Goal: Information Seeking & Learning: Understand process/instructions

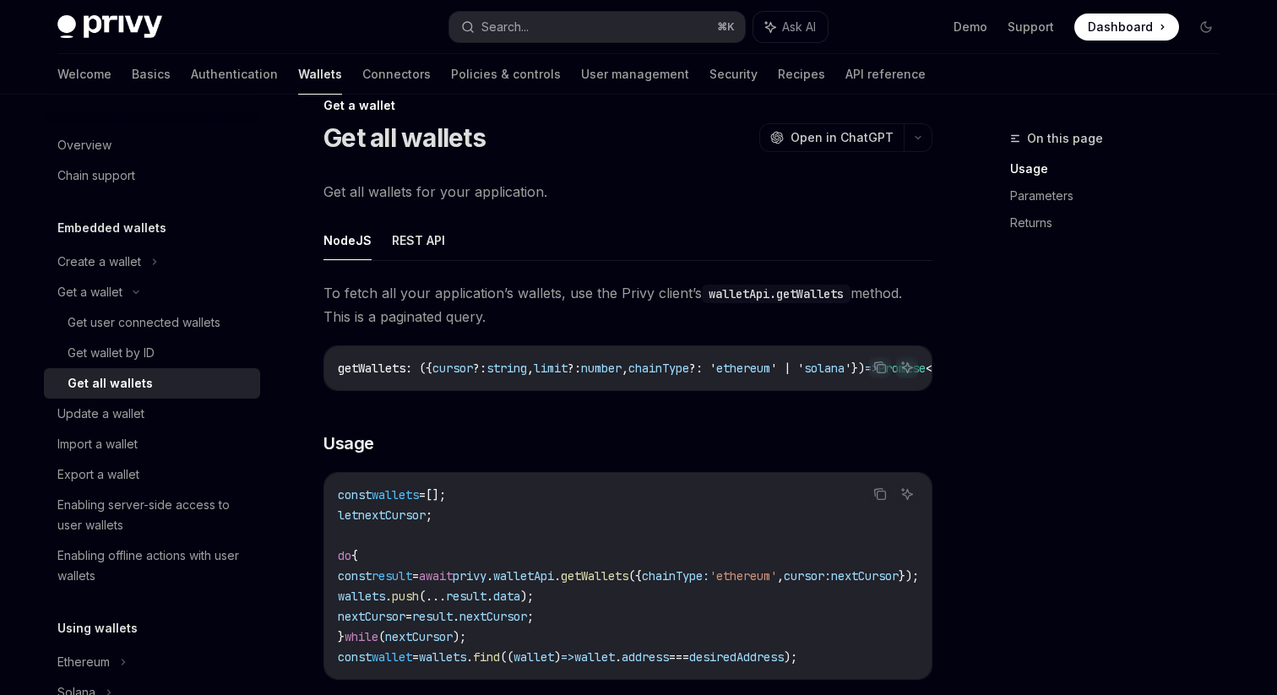
scroll to position [35, 0]
click at [405, 243] on button "REST API" at bounding box center [418, 239] width 53 height 40
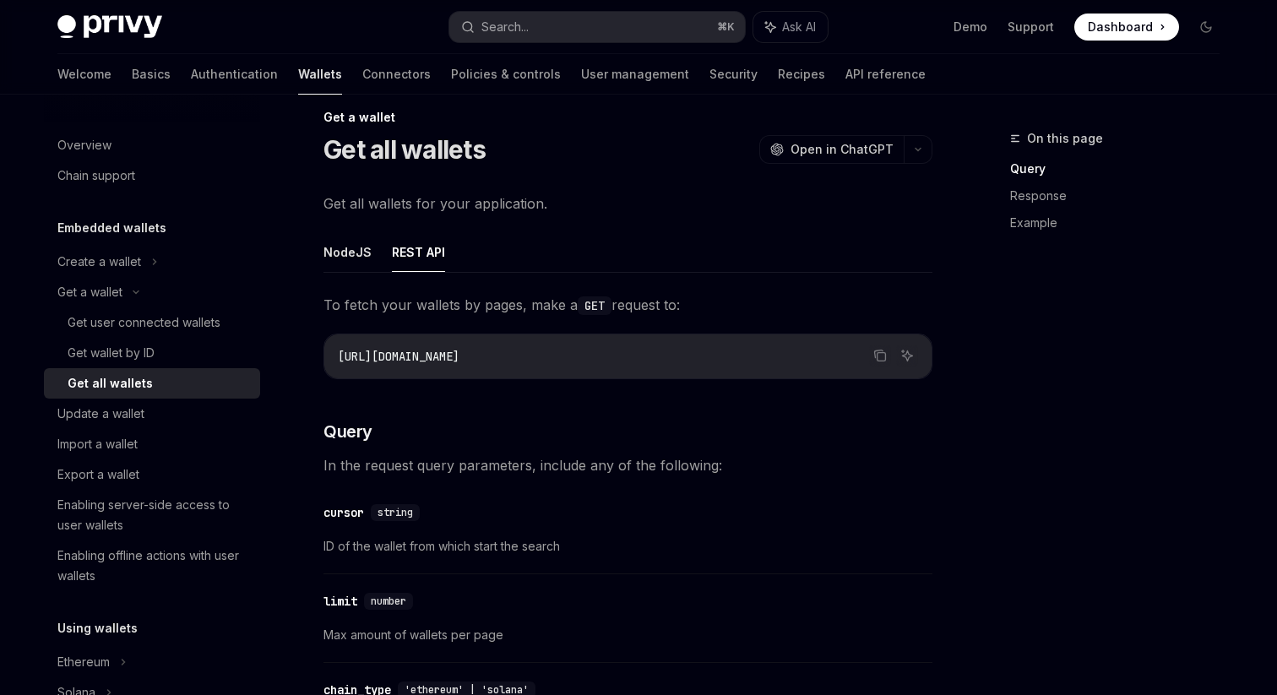
scroll to position [11, 0]
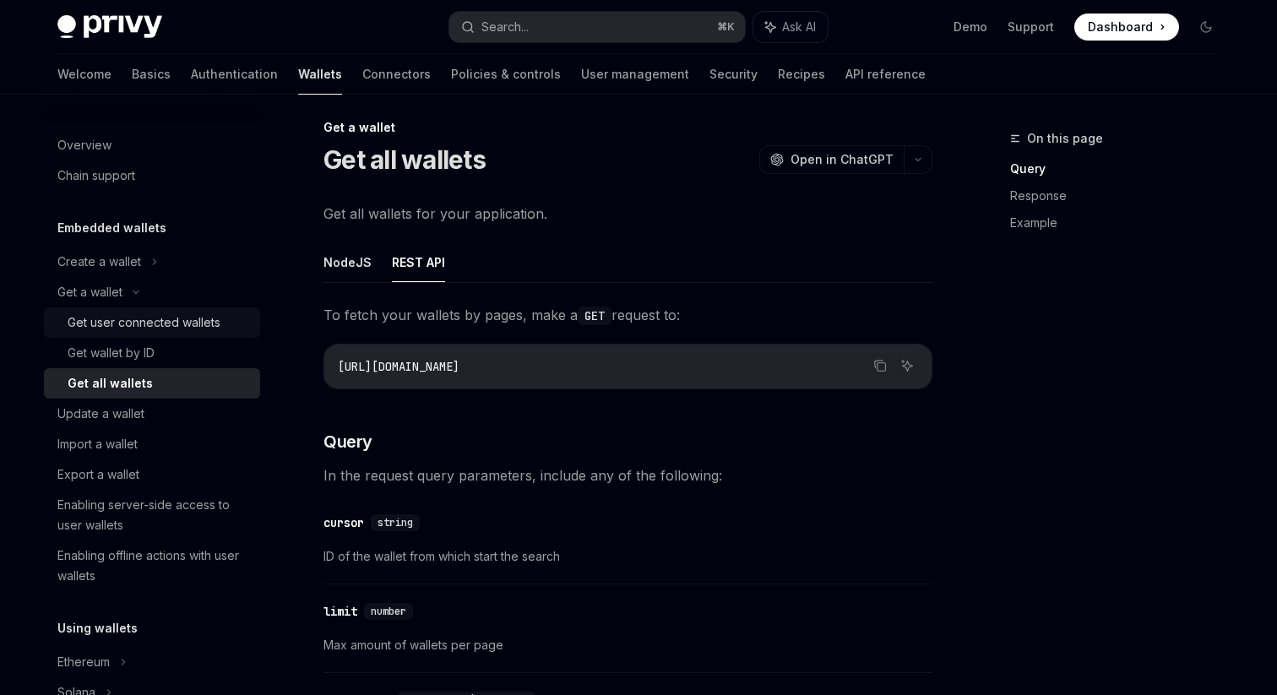
click at [178, 327] on div "Get user connected wallets" at bounding box center [144, 323] width 153 height 20
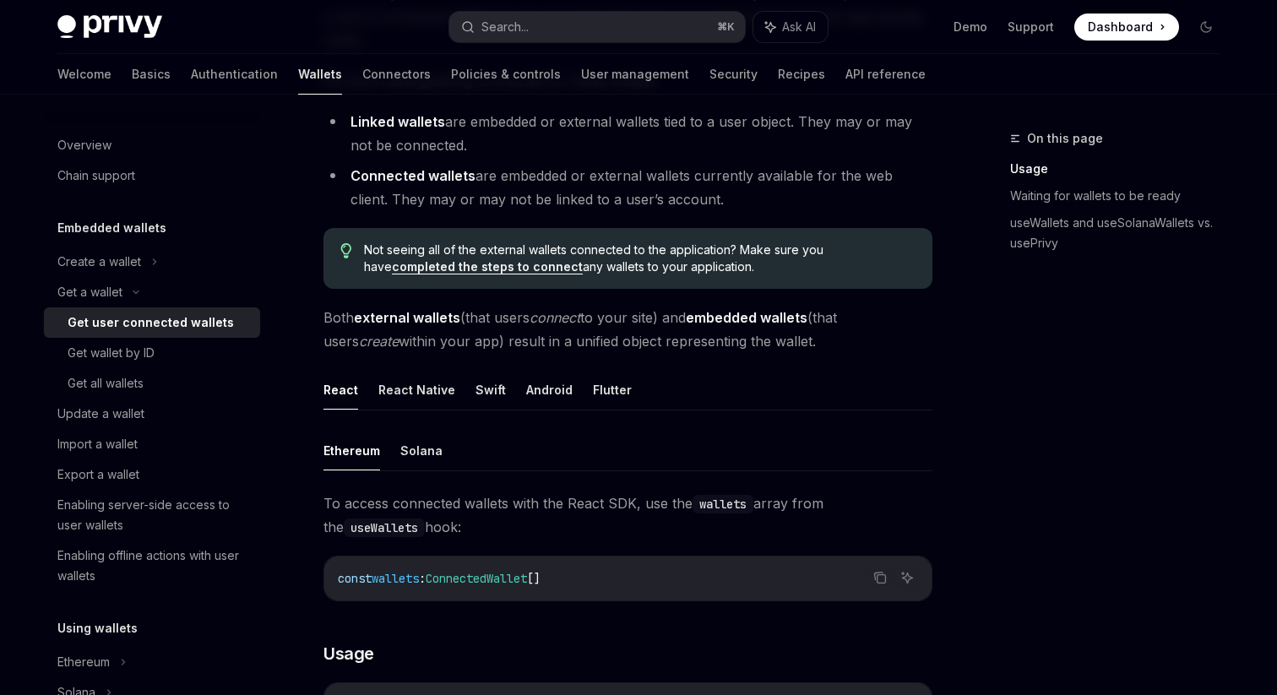
scroll to position [259, 0]
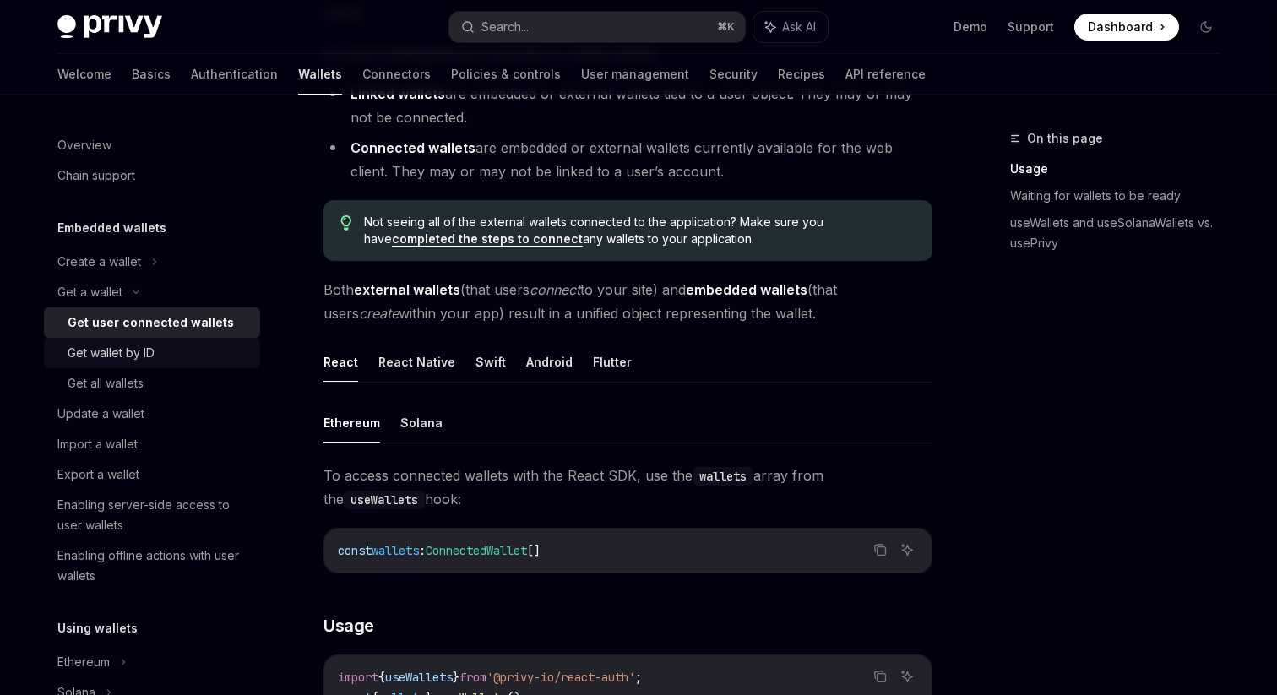
click at [154, 361] on div "Get wallet by ID" at bounding box center [111, 353] width 87 height 20
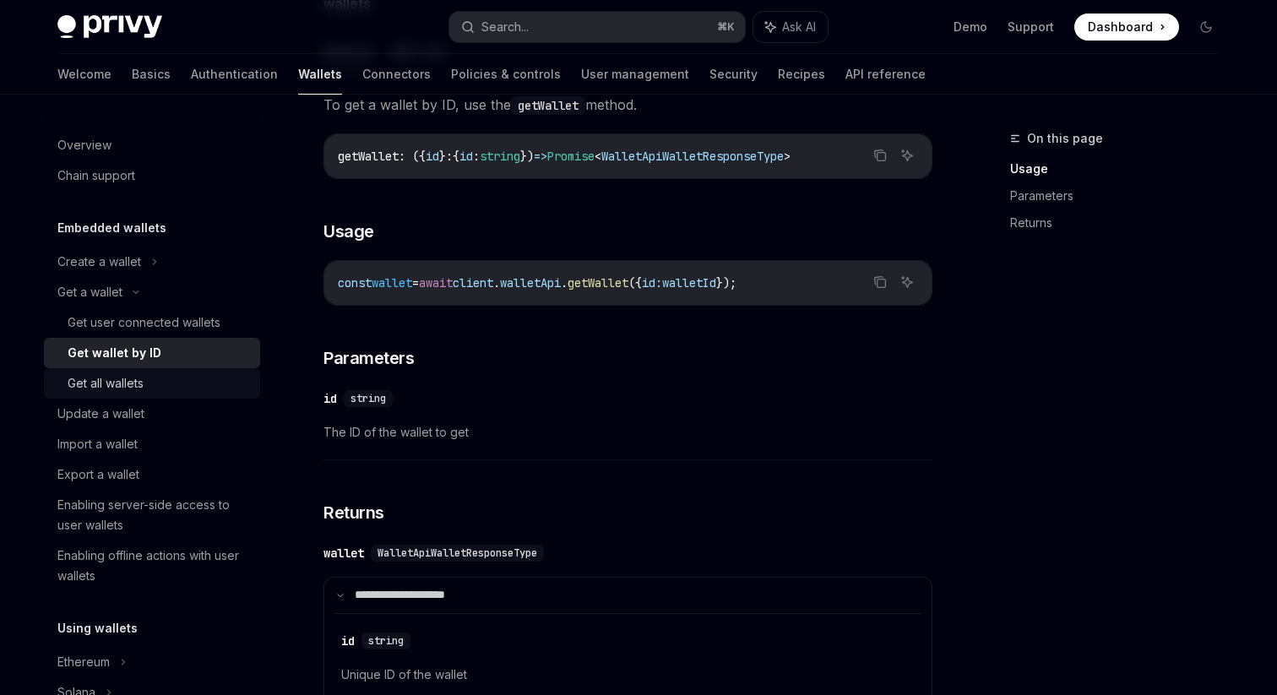
scroll to position [267, 0]
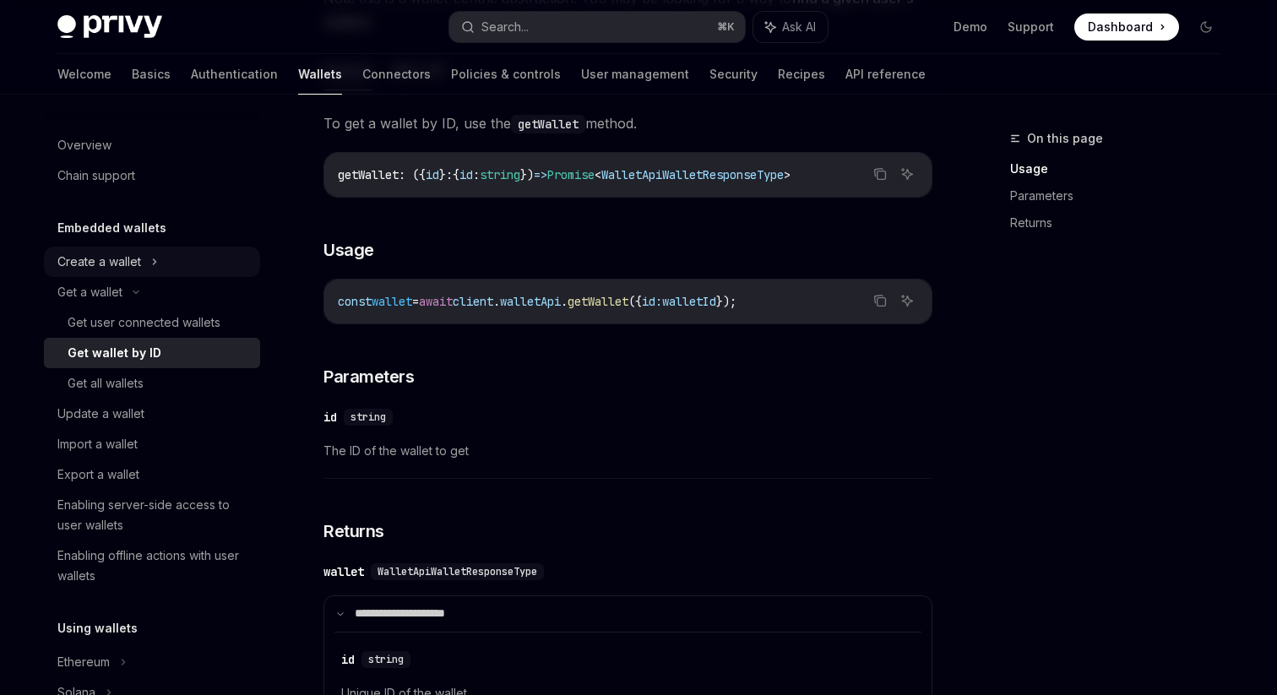
click at [150, 270] on div "Create a wallet" at bounding box center [152, 262] width 216 height 30
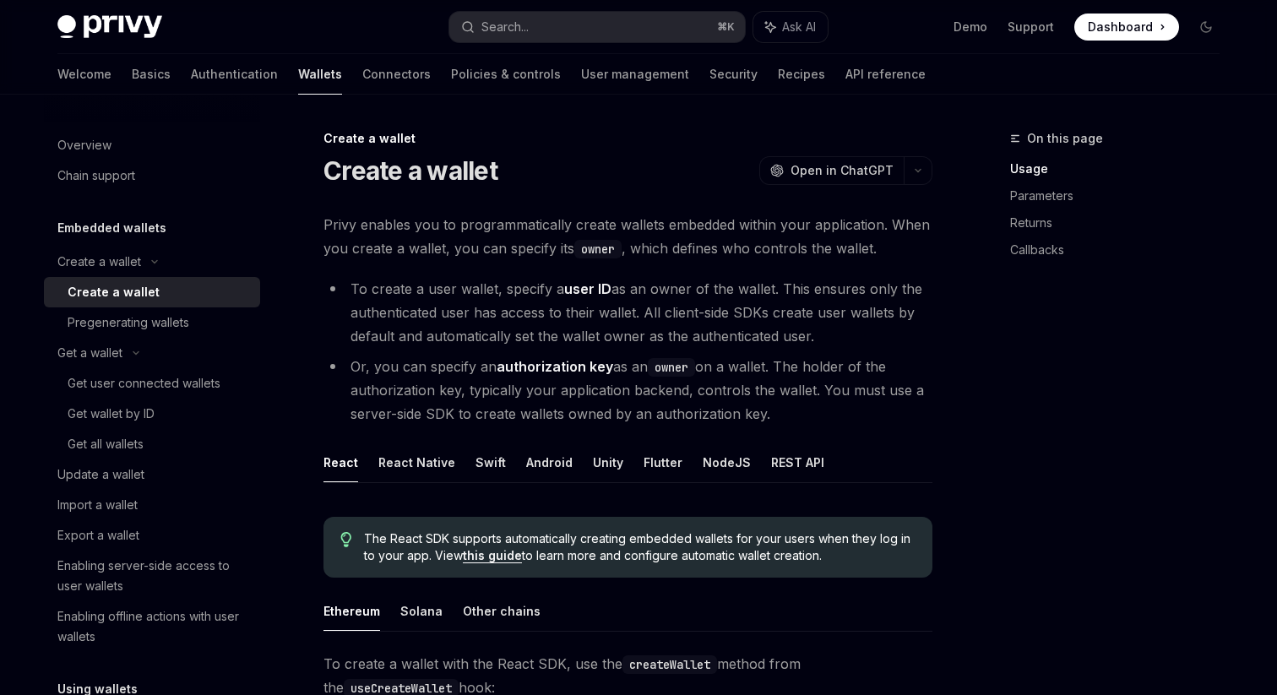
click at [144, 297] on div "Create a wallet" at bounding box center [114, 292] width 92 height 20
click at [160, 325] on div "Pregenerating wallets" at bounding box center [129, 323] width 122 height 20
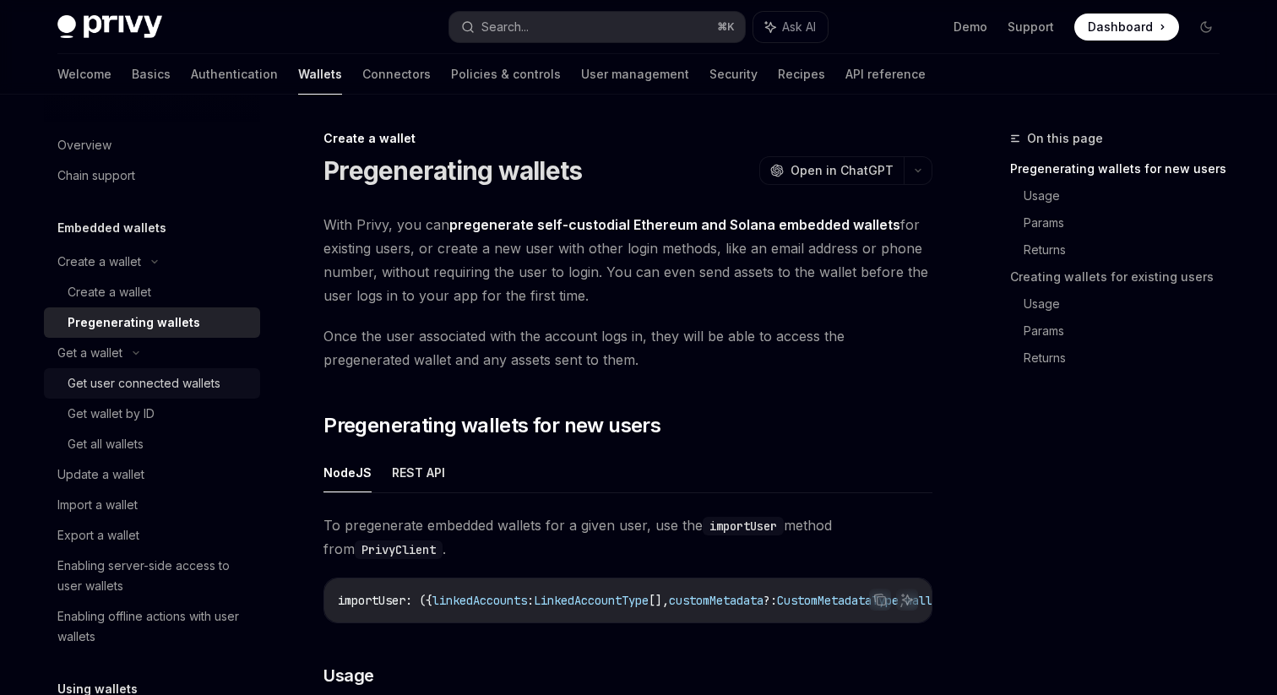
click at [134, 368] on link "Get user connected wallets" at bounding box center [152, 383] width 216 height 30
type textarea "*"
